Goal: Task Accomplishment & Management: Use online tool/utility

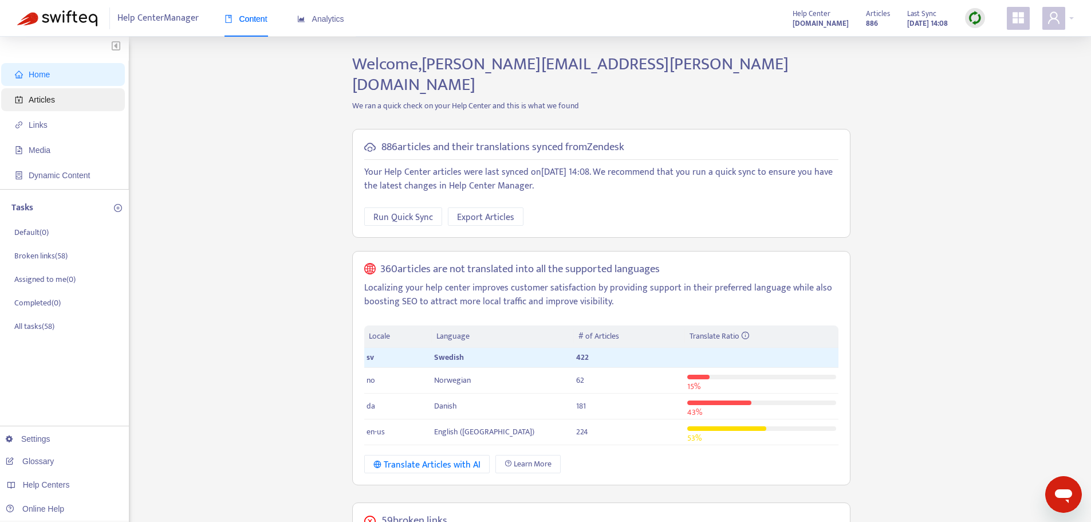
click at [66, 107] on span "Articles" at bounding box center [65, 99] width 101 height 23
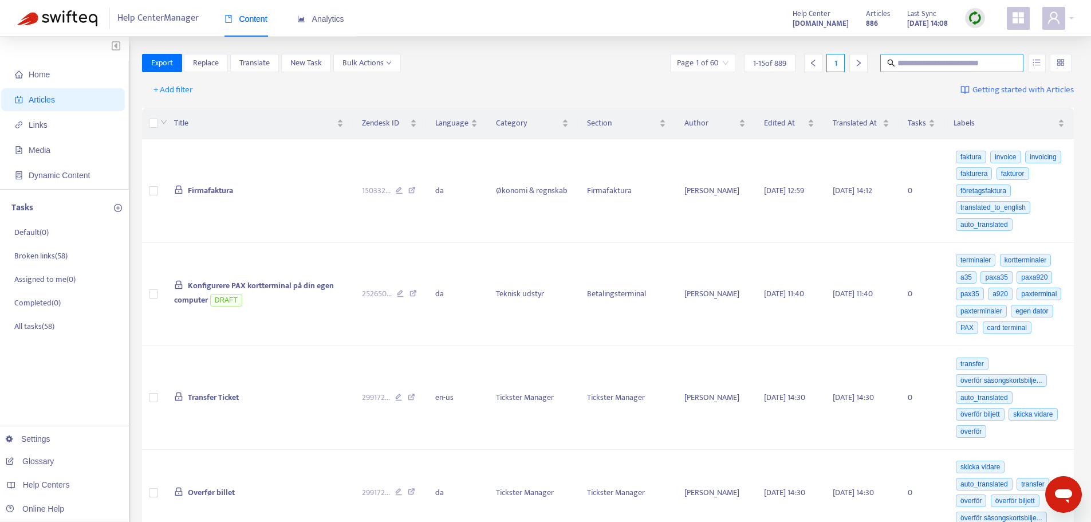
click at [905, 64] on input "text" at bounding box center [952, 63] width 110 height 13
type input "**********"
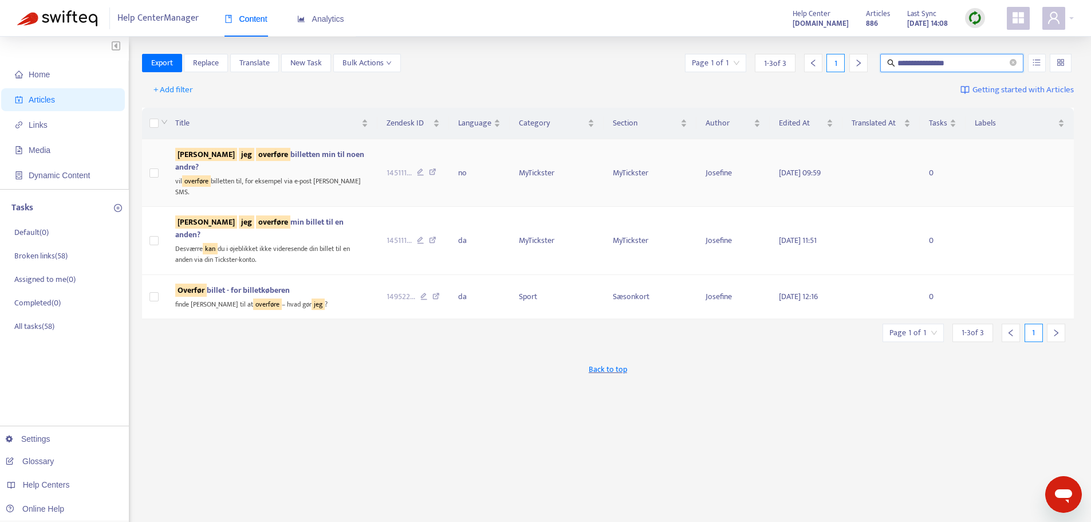
click at [285, 173] on div "vil overføre billetten til, for eksempel via e-post eller SMS." at bounding box center [271, 184] width 193 height 23
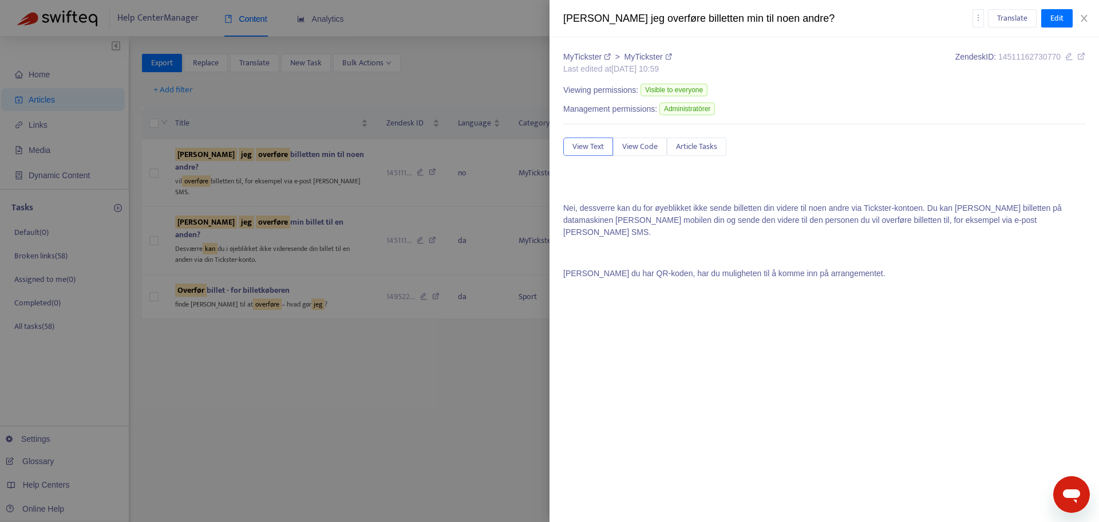
click at [496, 101] on div at bounding box center [549, 261] width 1099 height 522
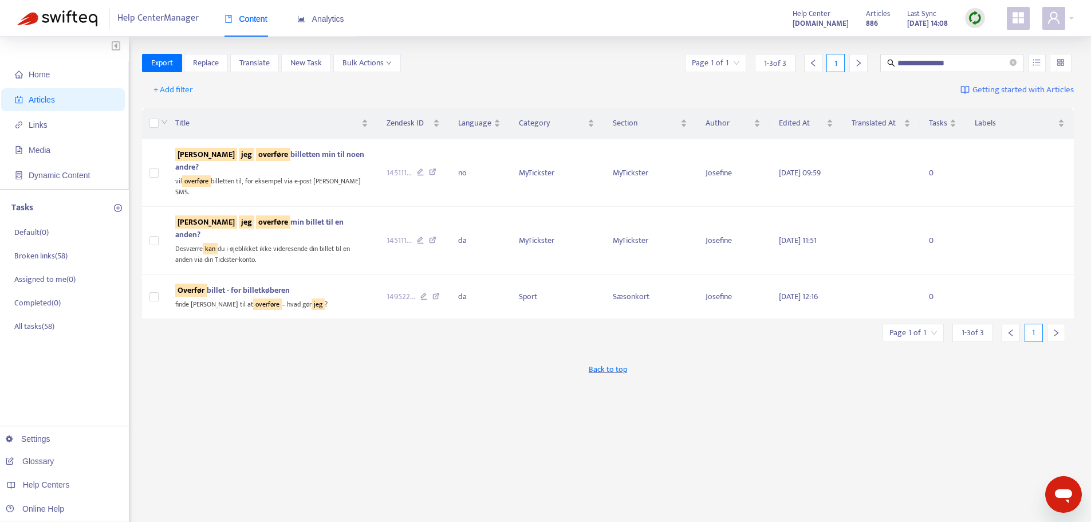
click at [974, 18] on img at bounding box center [975, 18] width 14 height 14
click at [1000, 44] on link "Quick Sync" at bounding box center [998, 41] width 49 height 13
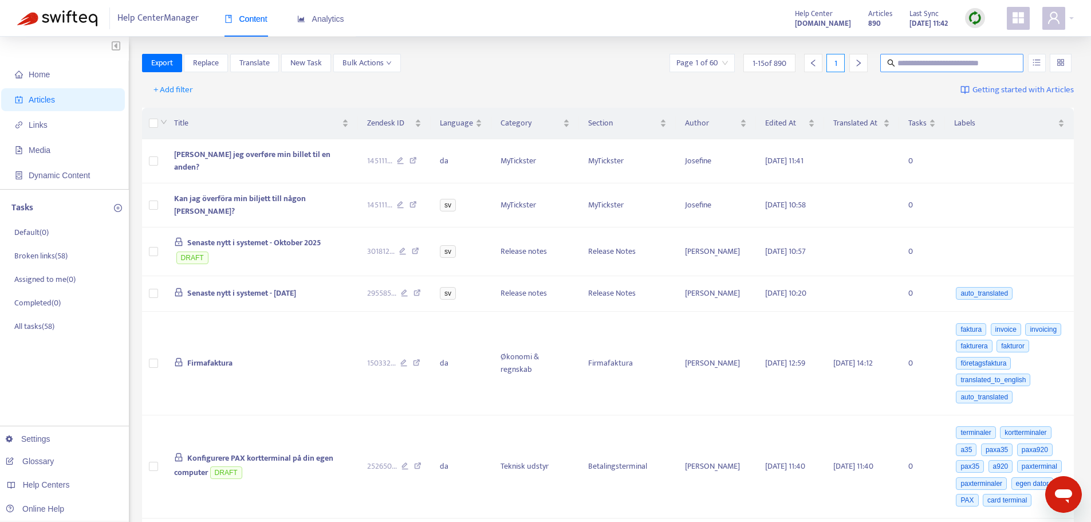
click at [964, 61] on input "text" at bounding box center [952, 63] width 110 height 13
type input "********"
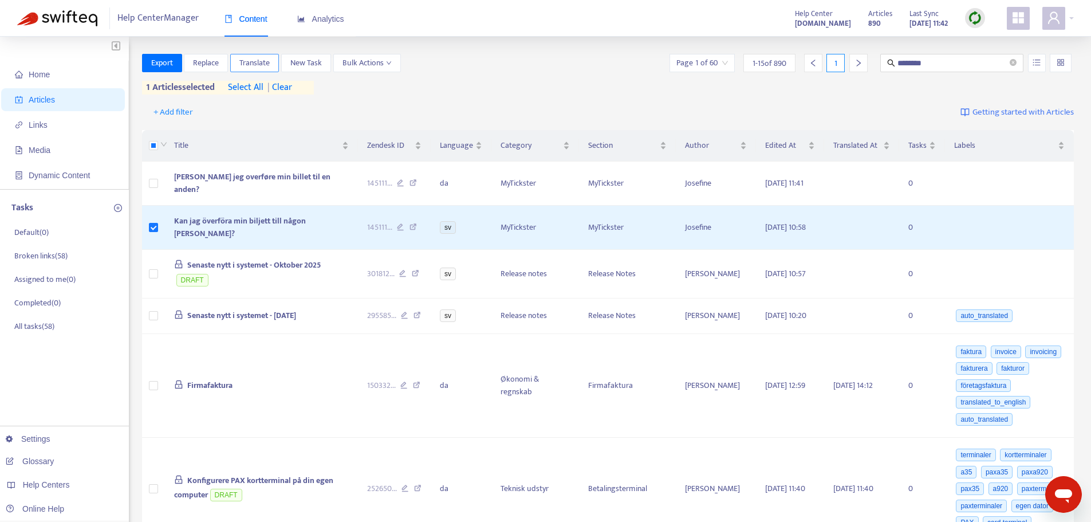
click at [263, 61] on span "Translate" at bounding box center [254, 63] width 30 height 13
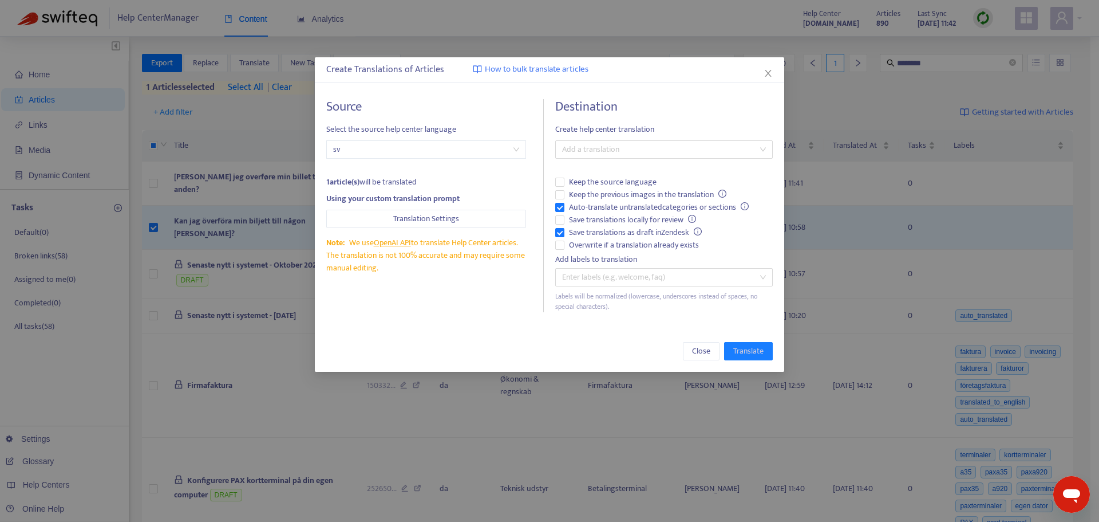
click at [378, 144] on span "sv" at bounding box center [426, 149] width 186 height 17
click at [591, 148] on div at bounding box center [658, 150] width 200 height 14
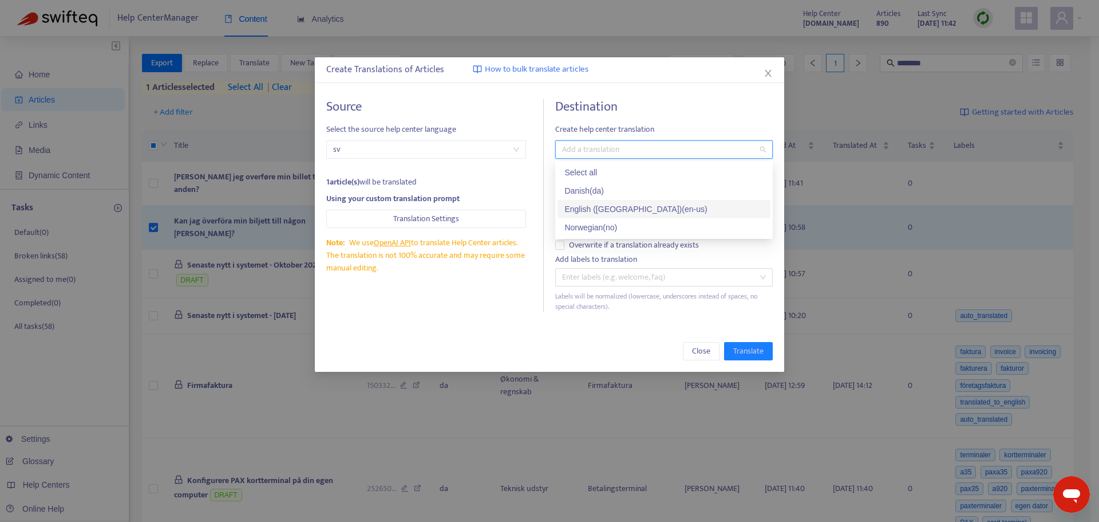
click at [602, 210] on div "English (USA) ( en-us )" at bounding box center [664, 209] width 199 height 13
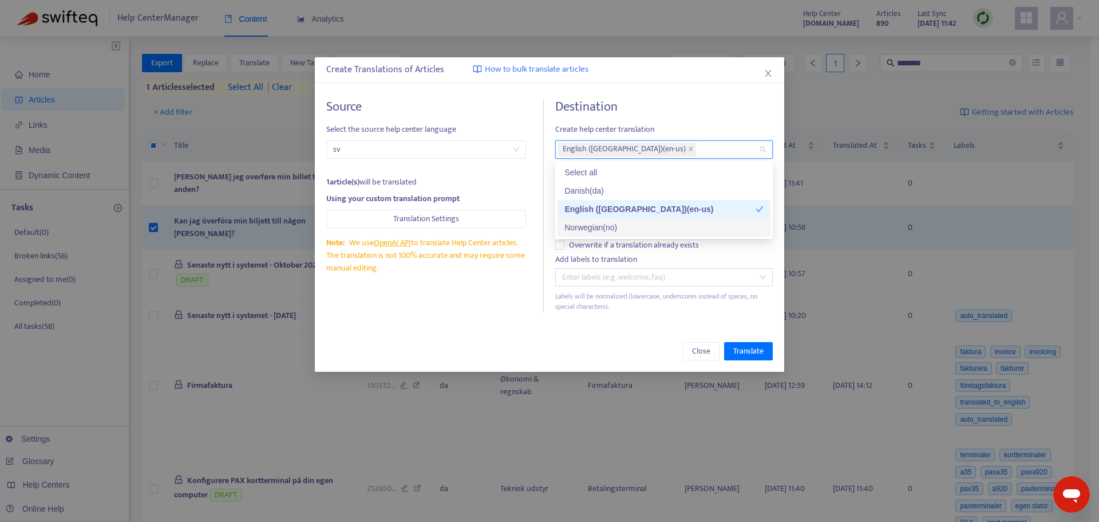
click at [608, 224] on div "Norwegian ( no )" at bounding box center [664, 227] width 199 height 13
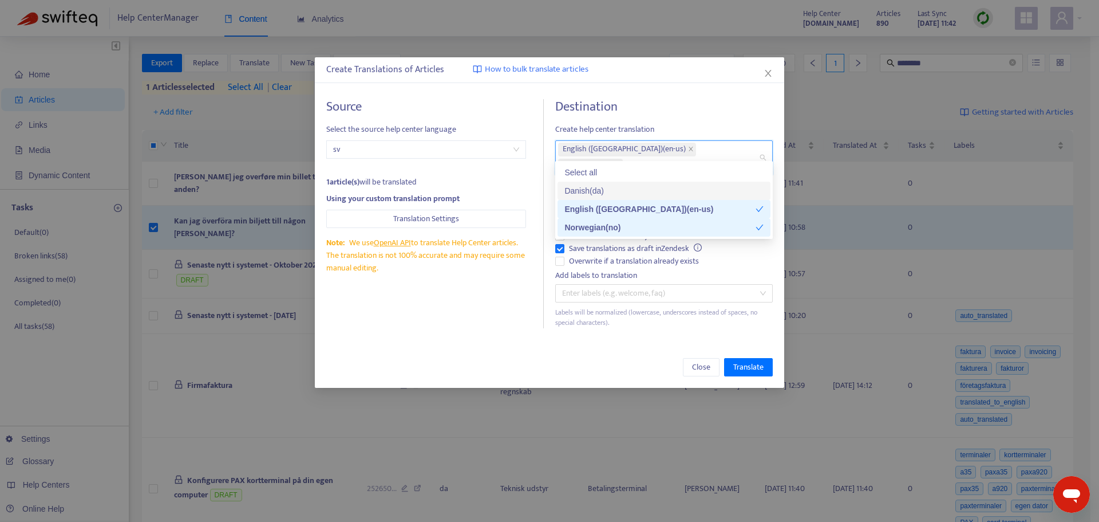
click at [544, 190] on div "Source Select the source help center language sv 1 article(s) will be translate…" at bounding box center [435, 213] width 218 height 229
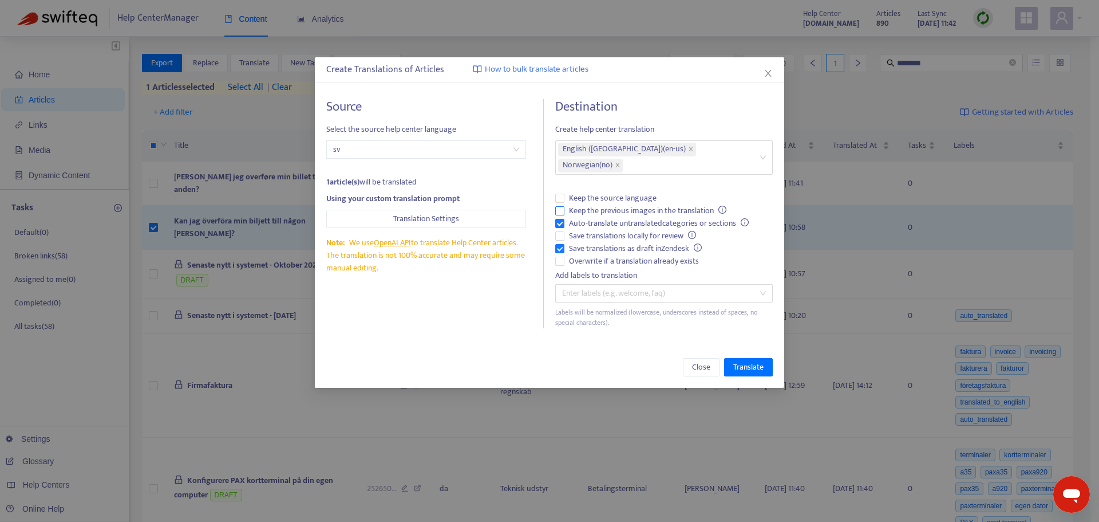
click at [568, 204] on span "Keep the previous images in the translation" at bounding box center [648, 210] width 167 height 13
click at [748, 361] on span "Translate" at bounding box center [748, 367] width 30 height 13
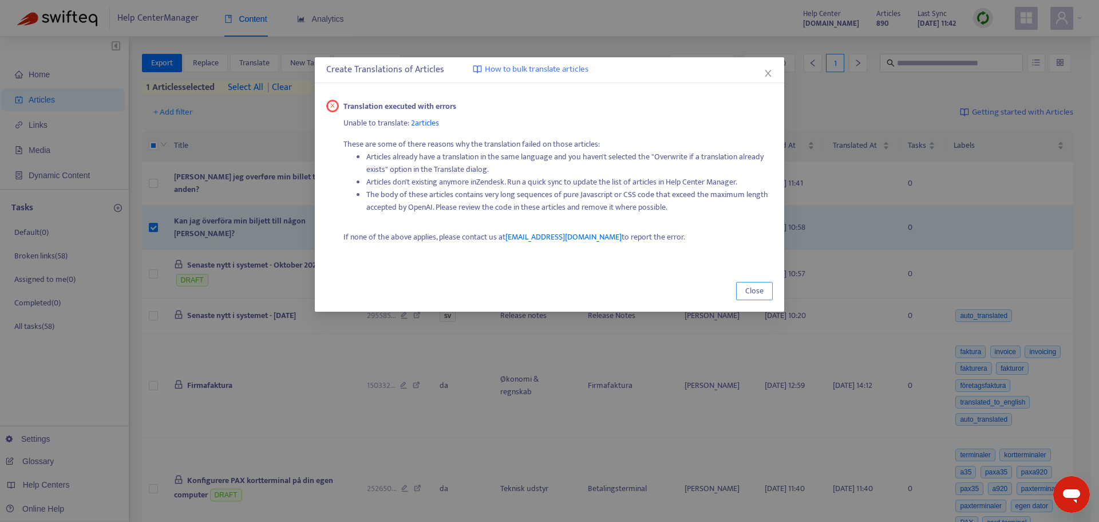
click at [738, 292] on button "Close" at bounding box center [754, 291] width 37 height 18
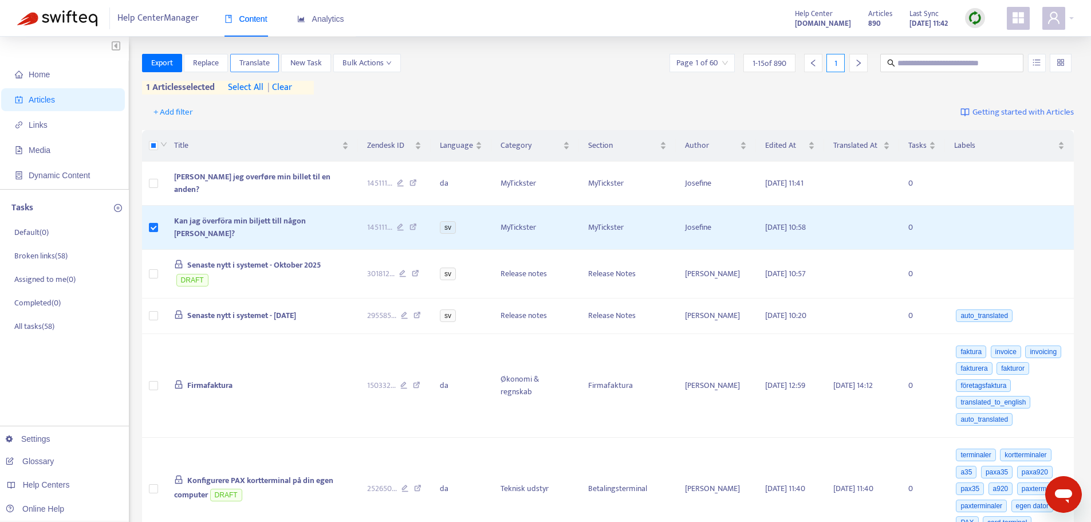
click at [266, 60] on span "Translate" at bounding box center [254, 63] width 30 height 13
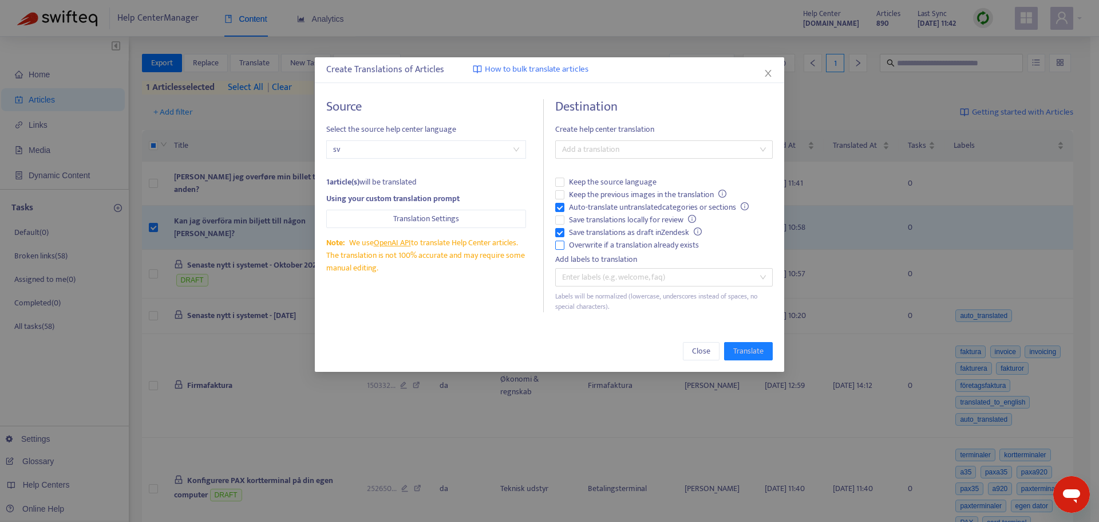
click at [597, 245] on span "Overwrite if a translation already exists" at bounding box center [634, 245] width 139 height 13
click at [575, 191] on span "Keep the previous images in the translation" at bounding box center [648, 194] width 167 height 13
click at [565, 152] on input "search" at bounding box center [564, 150] width 2 height 14
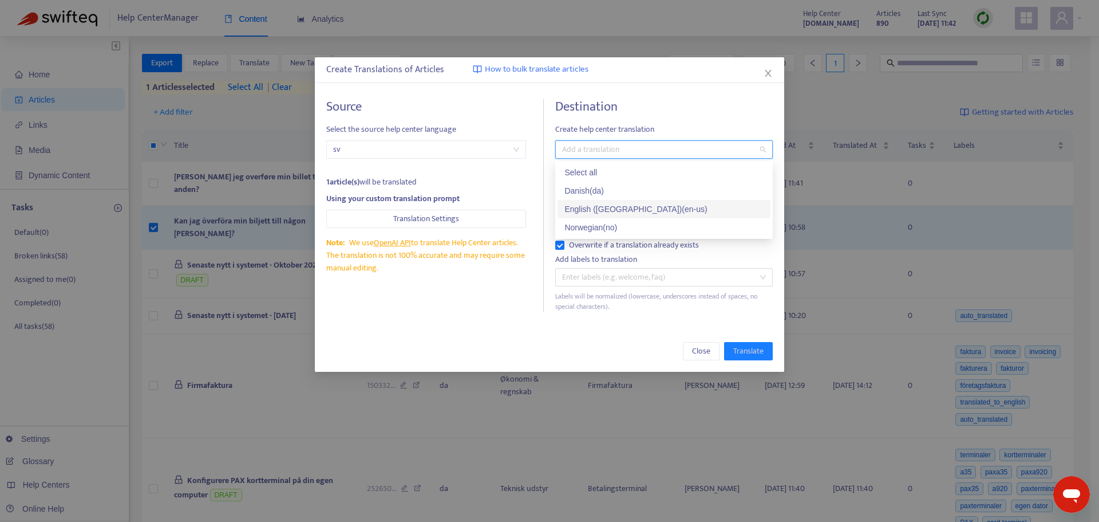
click at [587, 207] on div "English (USA) ( en-us )" at bounding box center [664, 209] width 199 height 13
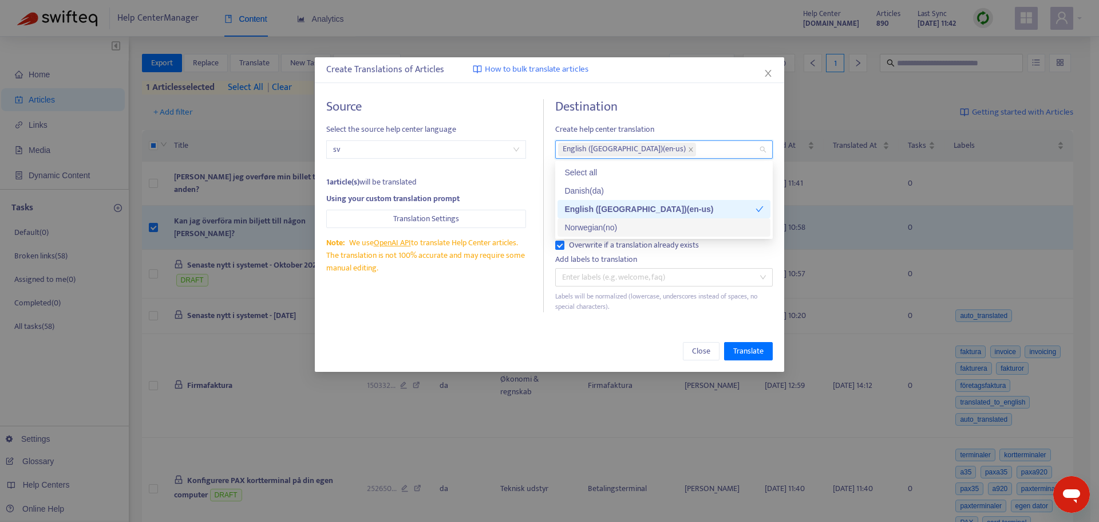
click at [599, 227] on div "Norwegian ( no )" at bounding box center [664, 227] width 199 height 13
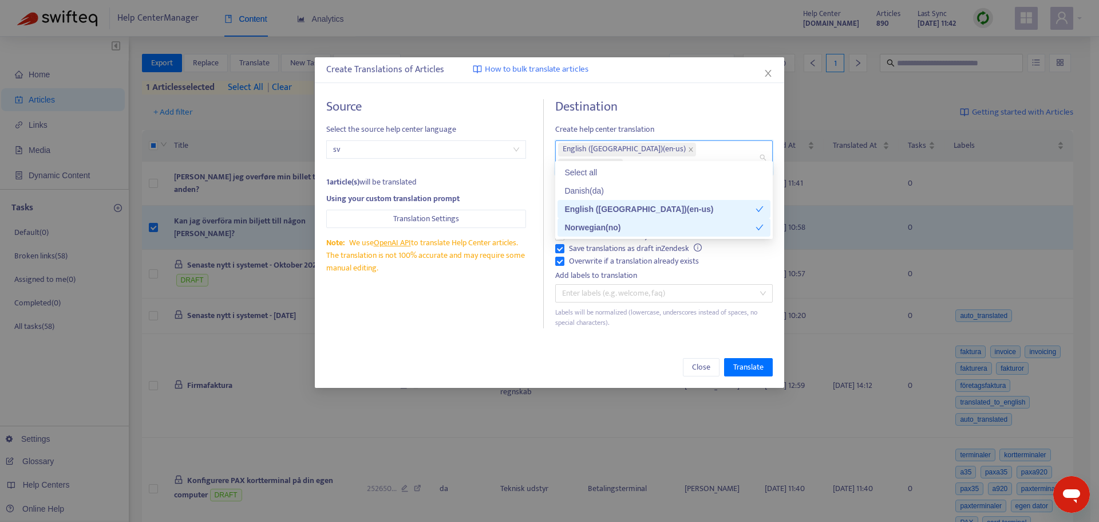
click at [599, 325] on div "Create Translations of Articles How to bulk translate articles Source Select th…" at bounding box center [549, 222] width 469 height 330
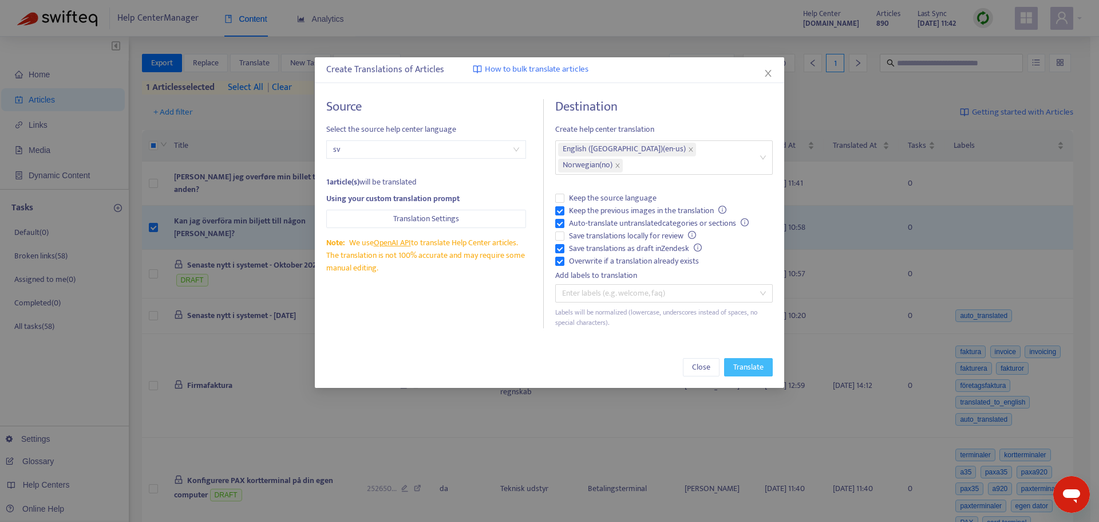
click at [752, 361] on span "Translate" at bounding box center [748, 367] width 30 height 13
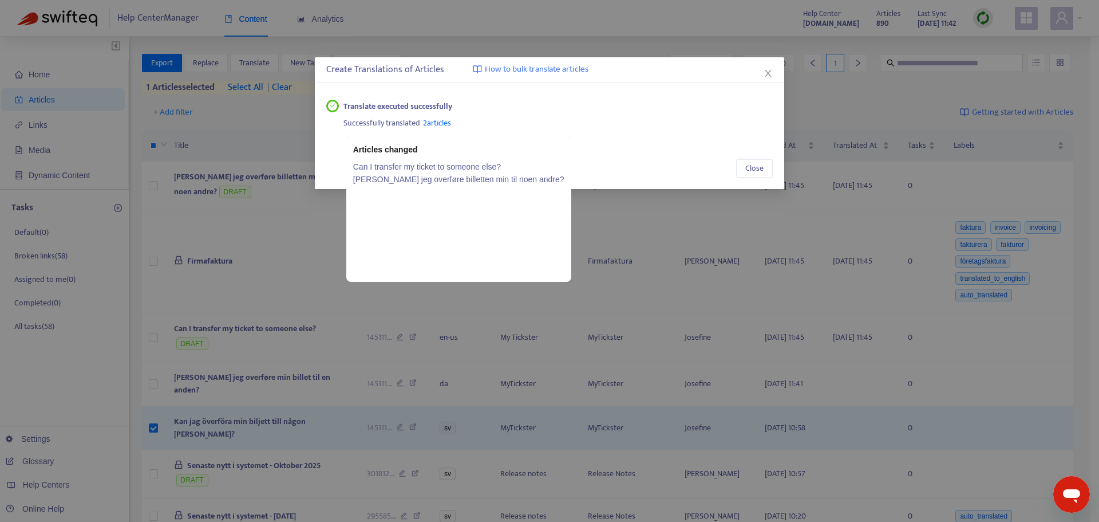
click at [433, 125] on span "2 articles" at bounding box center [437, 122] width 28 height 13
click at [439, 166] on link "Can I transfer my ticket to someone else?" at bounding box center [458, 166] width 211 height 13
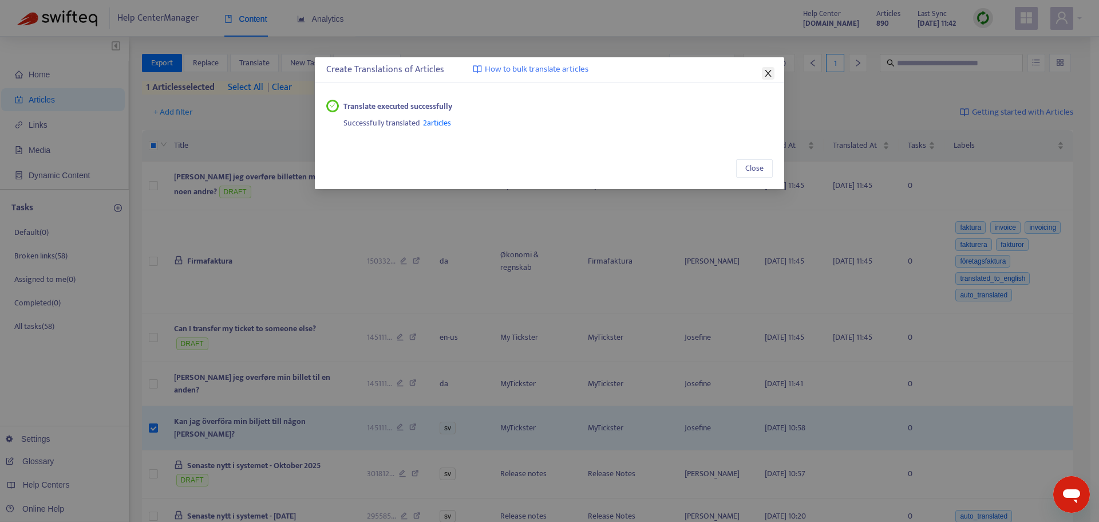
click at [768, 70] on icon "close" at bounding box center [768, 73] width 9 height 9
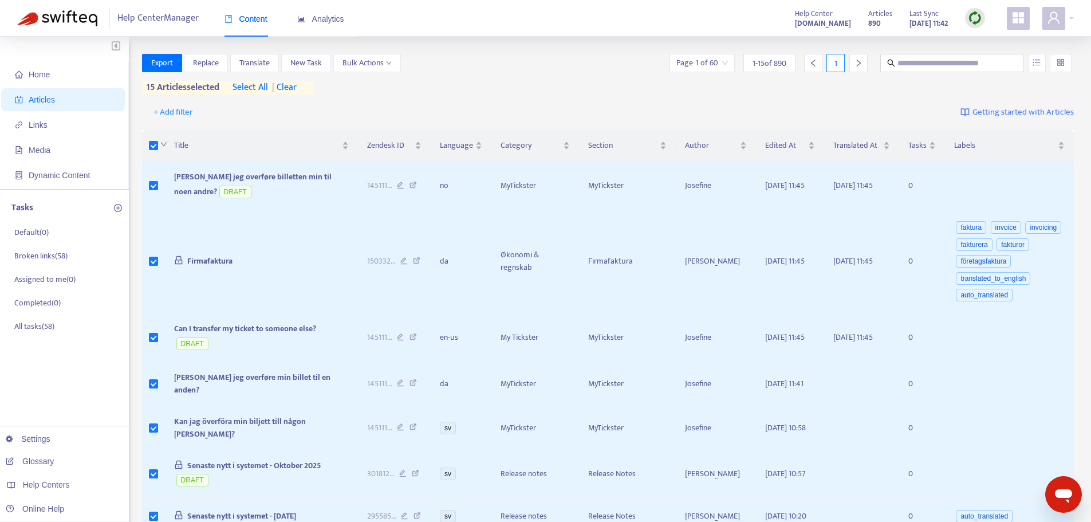
click at [160, 144] on icon "down" at bounding box center [163, 144] width 7 height 7
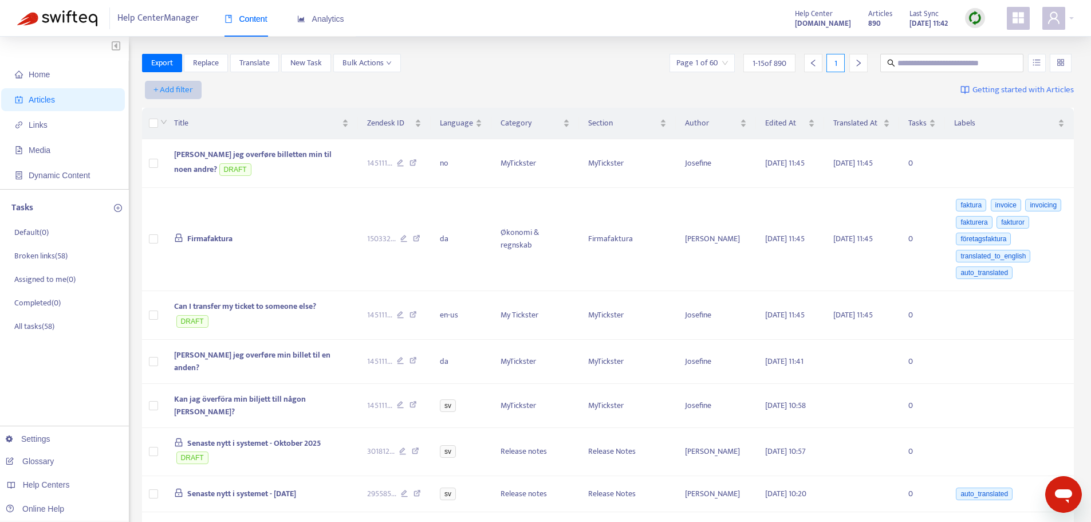
click at [171, 86] on span "+ Add filter" at bounding box center [173, 90] width 40 height 14
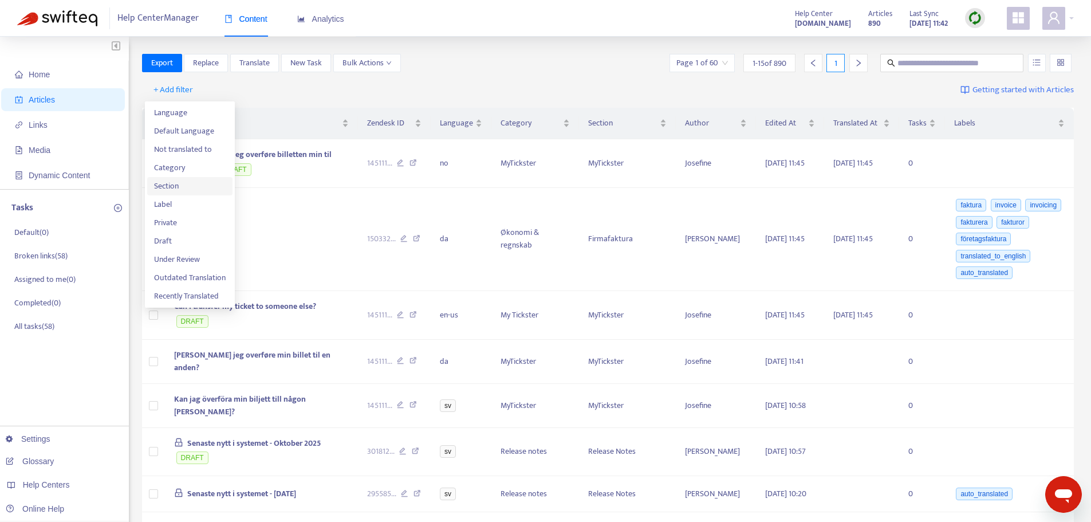
click at [197, 183] on span "Section" at bounding box center [190, 186] width 72 height 13
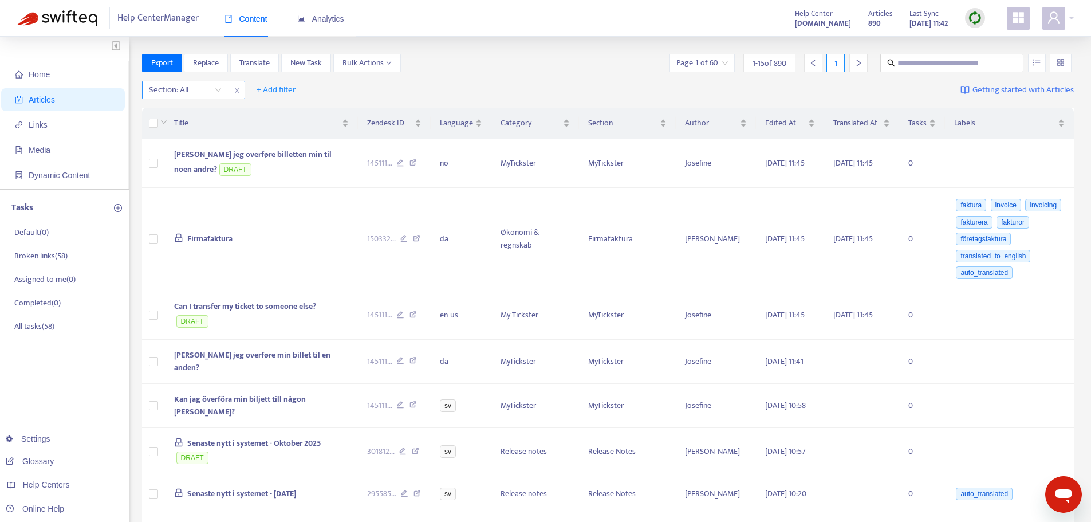
click at [220, 92] on div "Section: All" at bounding box center [185, 89] width 85 height 17
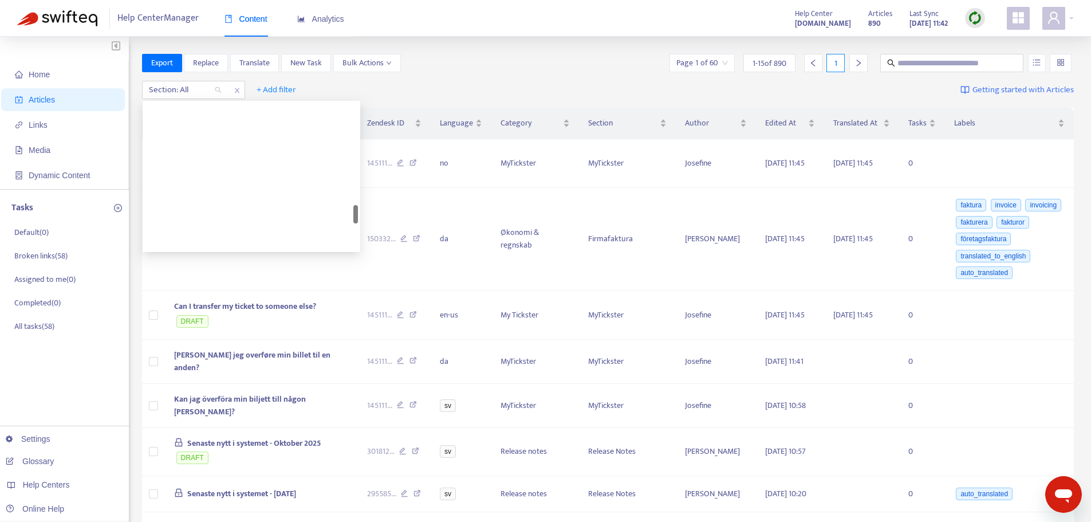
scroll to position [973, 0]
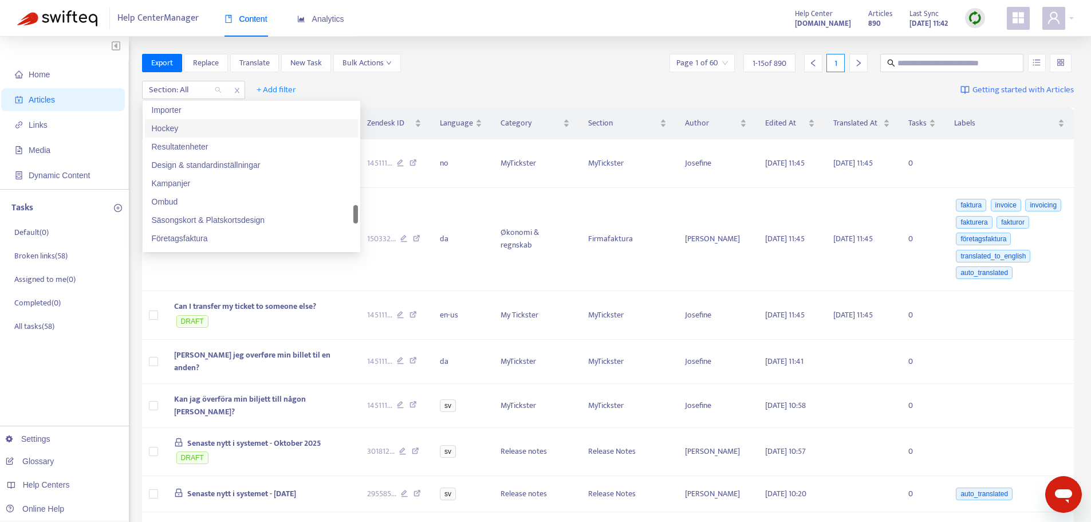
click at [414, 90] on div "Section: All + Add filter Getting started with Articles" at bounding box center [608, 90] width 932 height 27
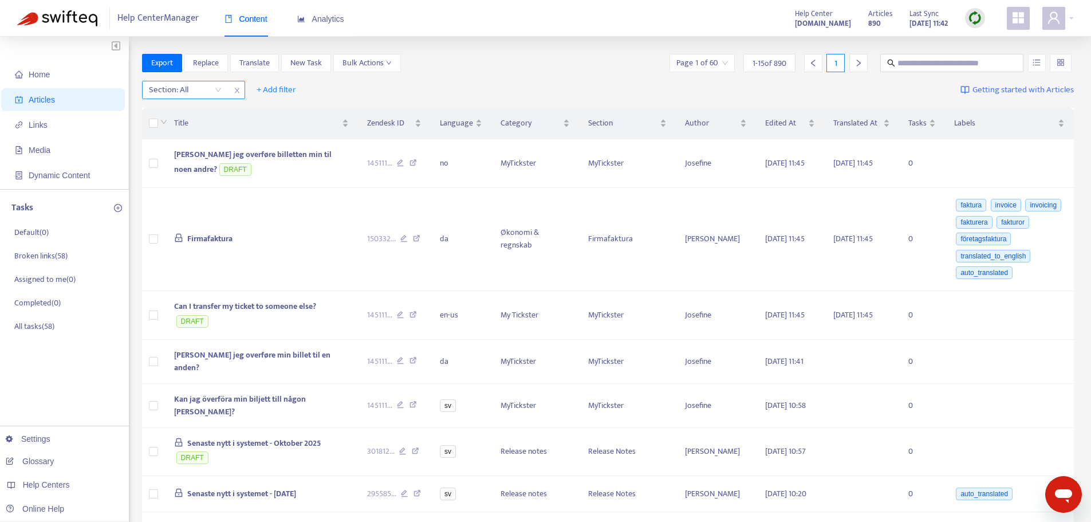
click at [218, 89] on div "Section: All" at bounding box center [185, 89] width 85 height 17
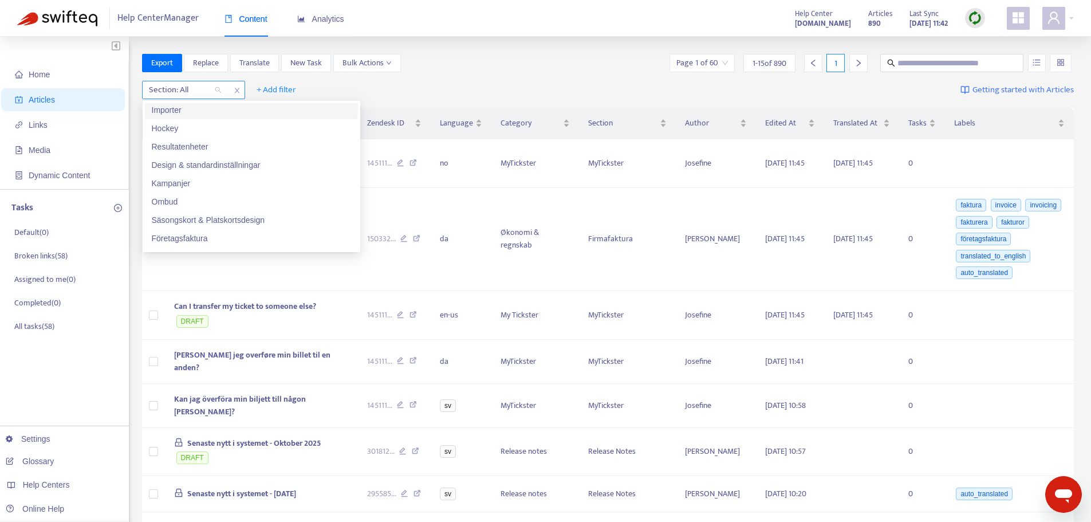
click at [238, 91] on icon "close" at bounding box center [236, 90] width 5 height 5
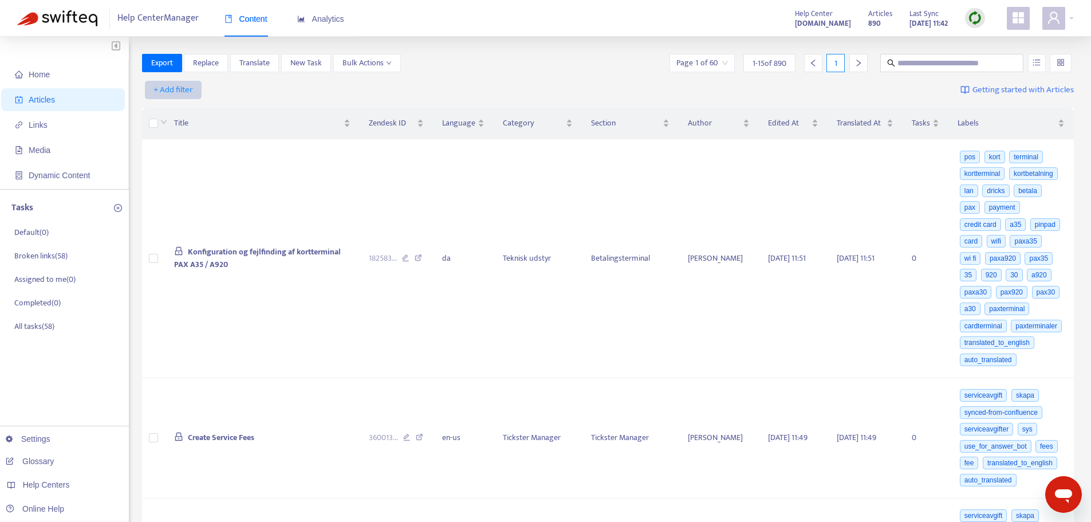
click at [187, 89] on span "+ Add filter" at bounding box center [173, 90] width 40 height 14
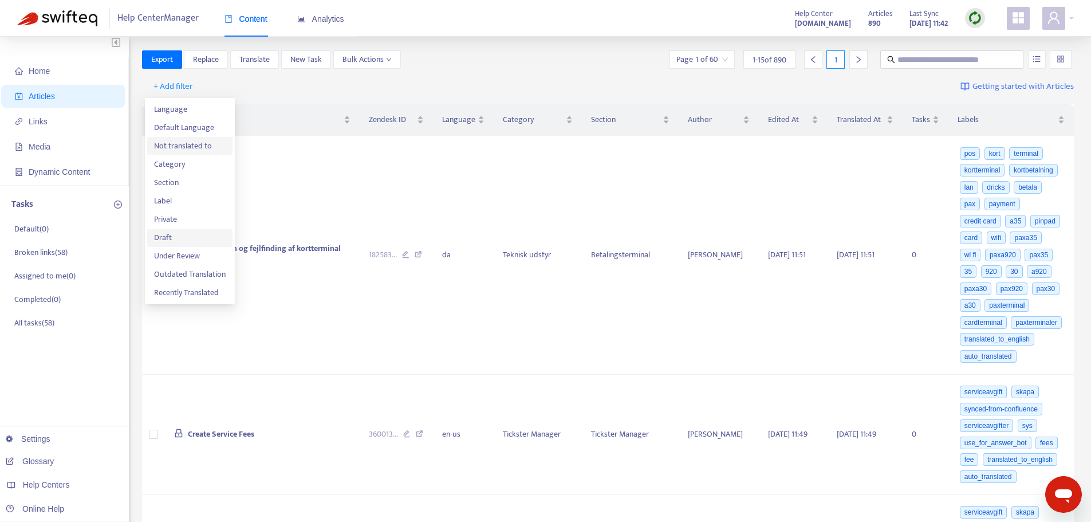
scroll to position [0, 0]
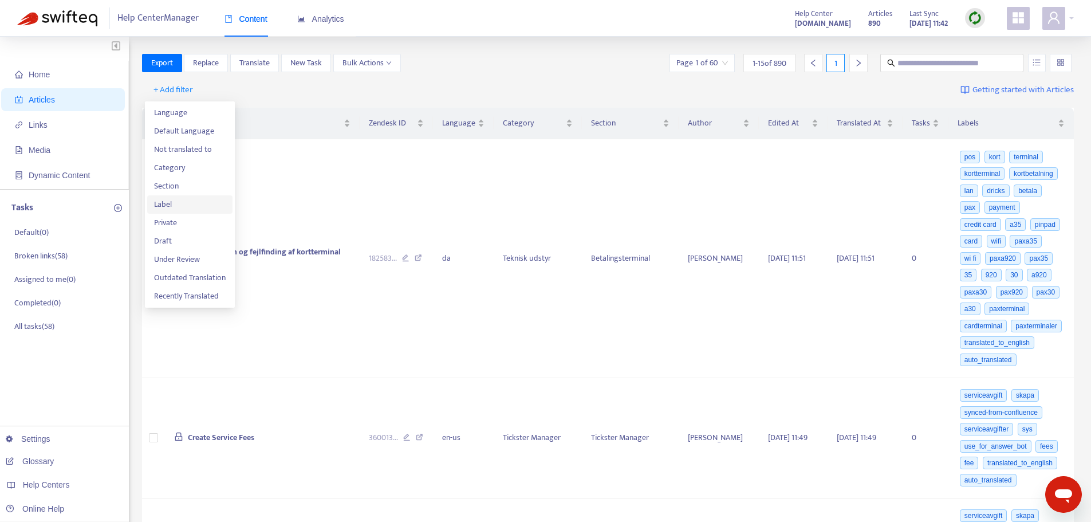
click at [195, 196] on li "Label" at bounding box center [189, 204] width 85 height 18
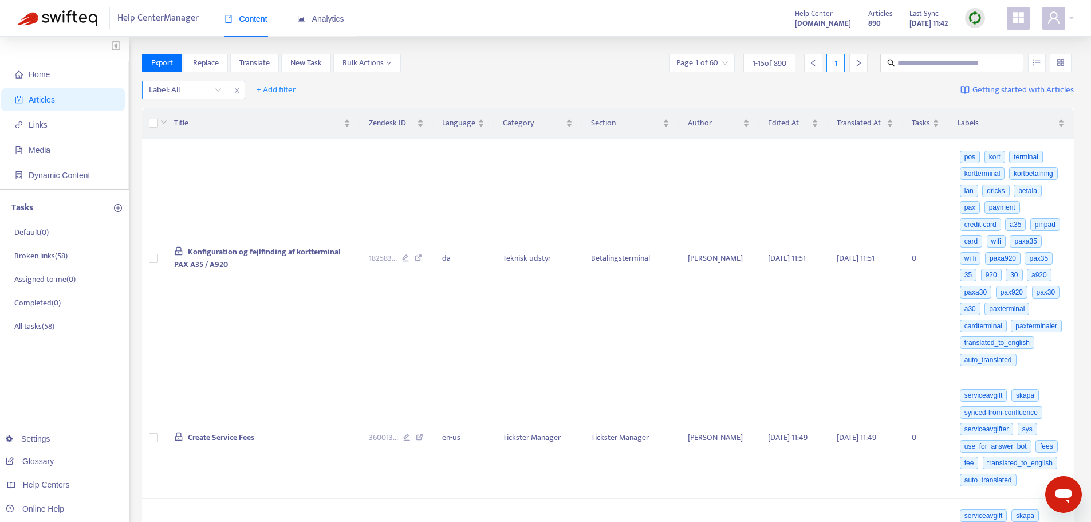
click at [216, 87] on div "Label: All" at bounding box center [185, 89] width 85 height 17
click at [235, 89] on icon "close" at bounding box center [237, 90] width 7 height 7
click at [181, 92] on span "+ Add filter" at bounding box center [173, 90] width 40 height 14
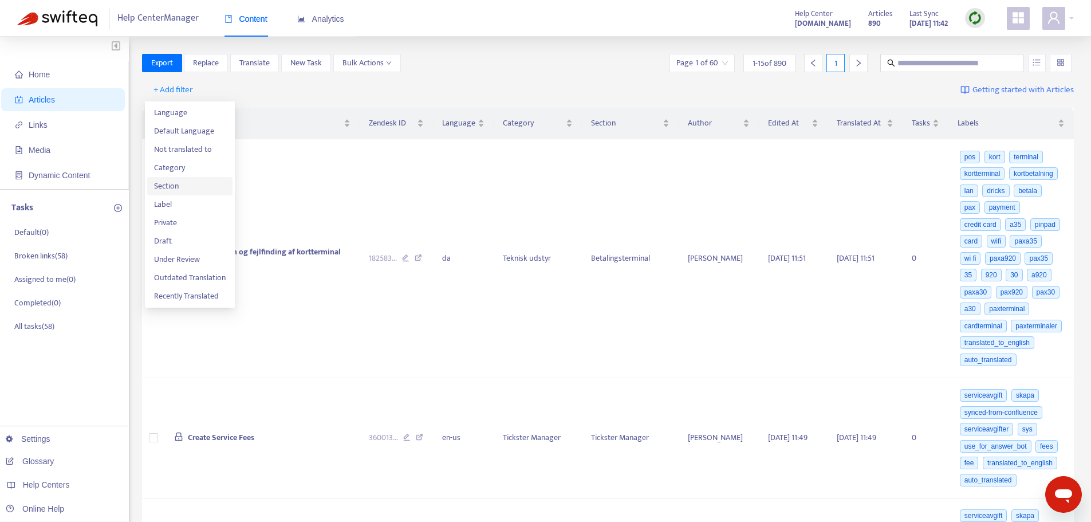
click at [188, 189] on span "Section" at bounding box center [190, 186] width 72 height 13
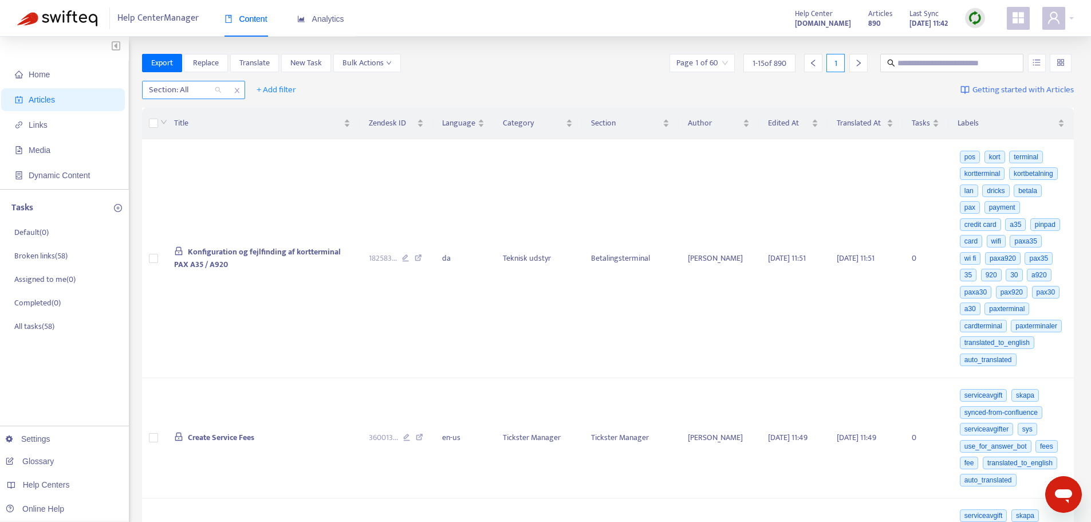
click at [215, 88] on div "Section: All" at bounding box center [185, 89] width 85 height 17
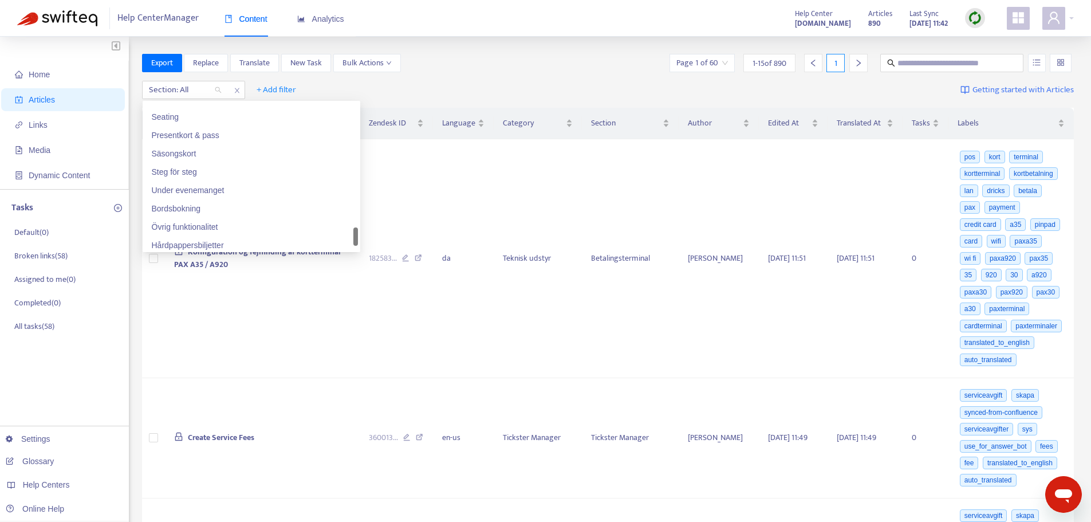
scroll to position [1301, 0]
